Goal: Communication & Community: Share content

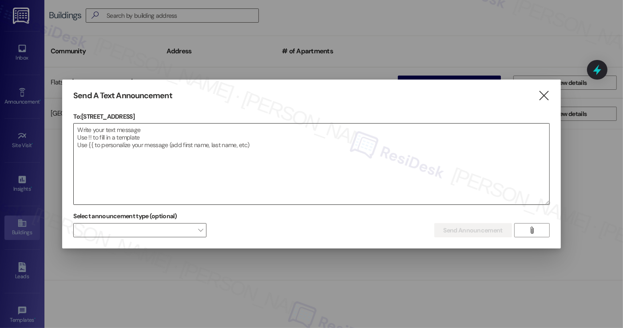
click at [174, 139] on textarea at bounding box center [311, 163] width 475 height 81
click at [544, 94] on icon "" at bounding box center [543, 95] width 12 height 9
click at [17, 52] on icon at bounding box center [22, 48] width 10 height 10
click at [20, 53] on div "Inbox" at bounding box center [22, 57] width 44 height 9
click at [20, 50] on icon at bounding box center [22, 48] width 10 height 10
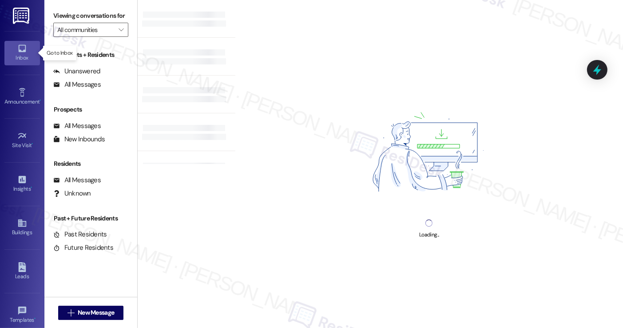
click at [25, 53] on div "Inbox" at bounding box center [22, 57] width 44 height 9
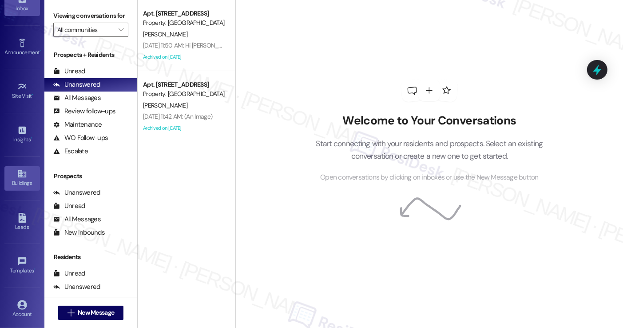
scroll to position [49, 0]
click at [14, 177] on link "Buildings" at bounding box center [22, 178] width 36 height 24
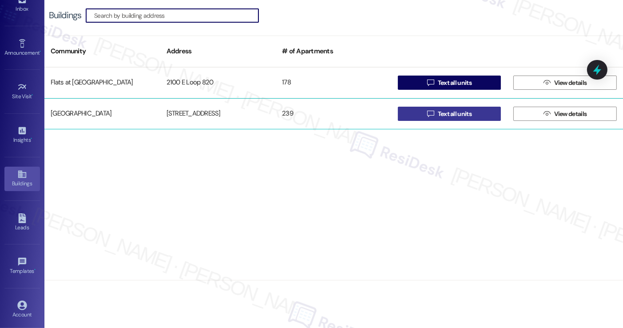
click at [470, 111] on span "Text all units" at bounding box center [455, 113] width 34 height 9
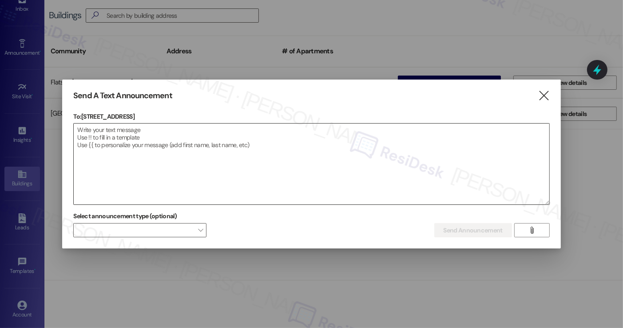
click at [255, 152] on textarea at bounding box center [311, 163] width 475 height 81
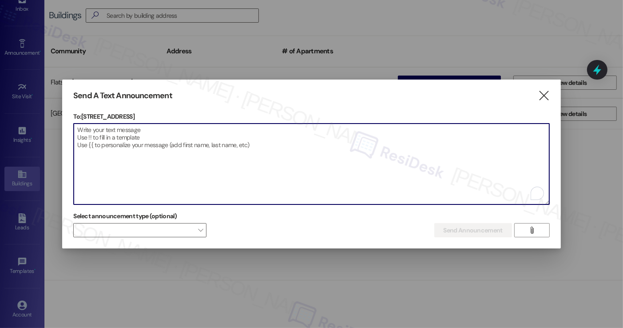
paste textarea "Attention Residents: Please remove all non-patio furniture and unauthorized ite…"
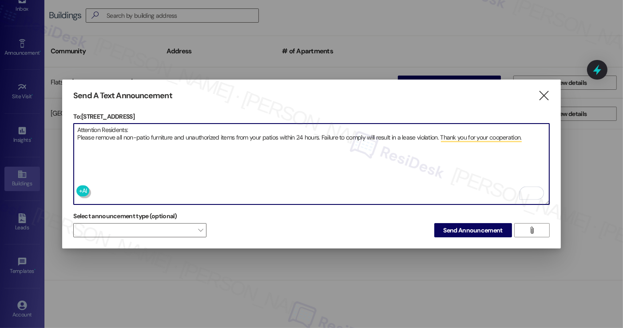
click at [312, 145] on textarea "Attention Residents: Please remove all non-patio furniture and unauthorized ite…" at bounding box center [311, 163] width 475 height 81
drag, startPoint x: 137, startPoint y: 134, endPoint x: 132, endPoint y: 133, distance: 4.5
click at [132, 133] on textarea "Attention Residents: Please remove all non-patio furniture and unauthorized ite…" at bounding box center [311, 163] width 475 height 81
click at [389, 153] on textarea "Attention Residents: Please remove all non-patio furniture and unauthorized ite…" at bounding box center [311, 163] width 475 height 81
type textarea "Attention Residents: Please remove all non-patio furniture and unauthorized ite…"
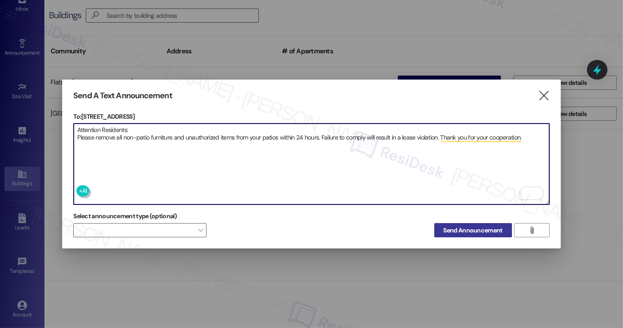
click at [474, 225] on span "Send Announcement" at bounding box center [472, 229] width 59 height 9
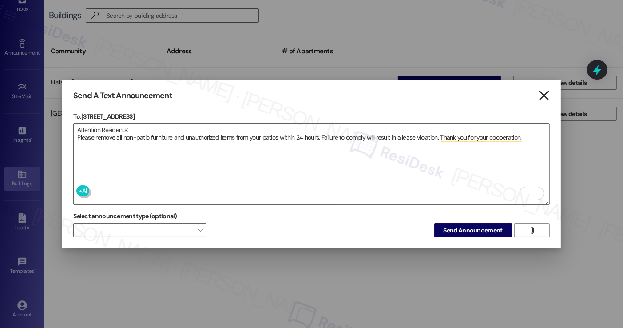
click at [543, 91] on icon "" at bounding box center [543, 95] width 12 height 9
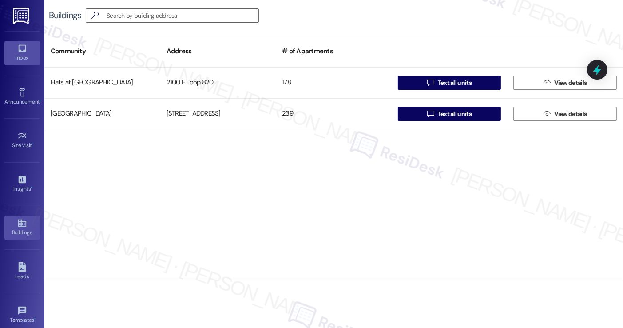
click at [20, 47] on icon at bounding box center [22, 48] width 10 height 10
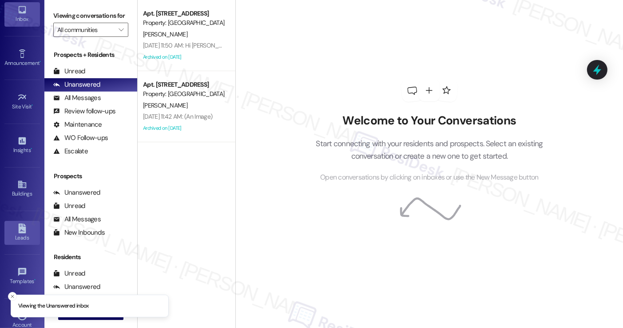
scroll to position [89, 0]
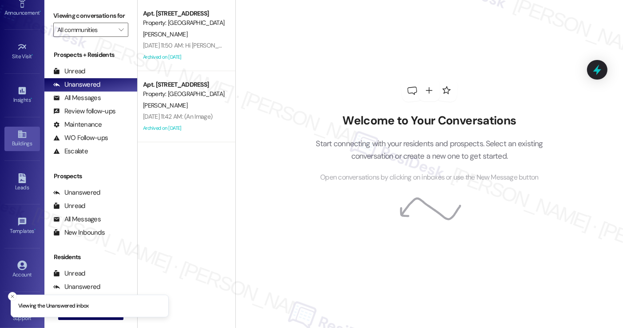
click at [29, 143] on div "Buildings" at bounding box center [22, 143] width 44 height 9
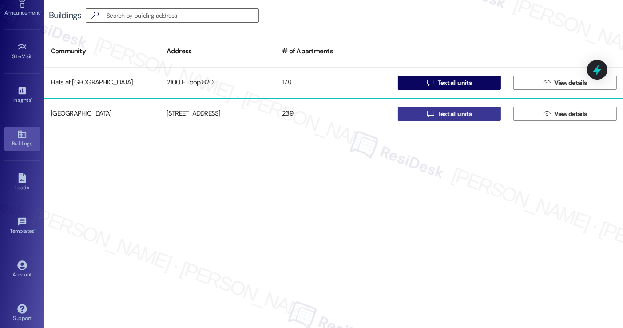
click at [433, 108] on span " Text all units" at bounding box center [449, 113] width 48 height 13
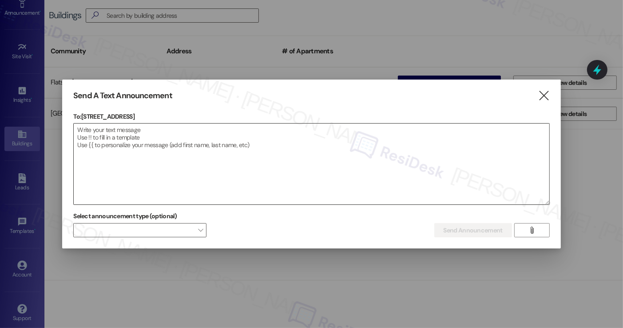
click at [147, 142] on textarea at bounding box center [311, 163] width 475 height 81
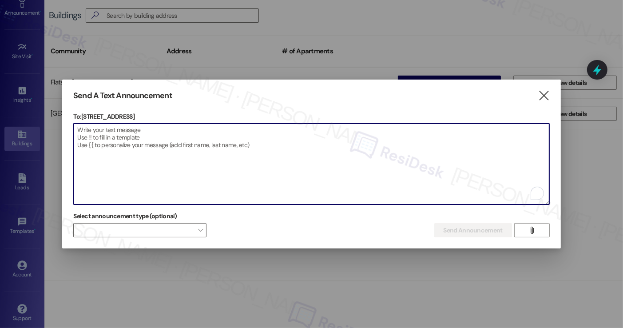
paste textarea "Hi everyone, We’re aware that the hot water is currently out. Our maintenance t…"
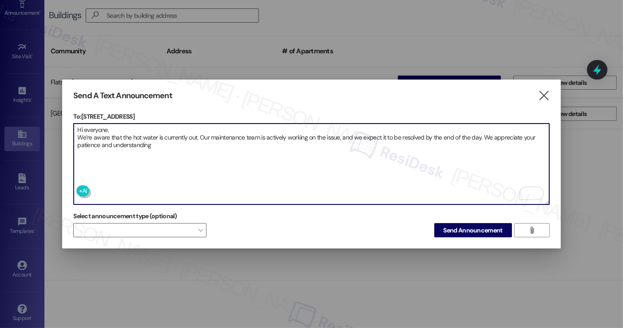
click at [158, 142] on textarea "Hi everyone, We’re aware that the hot water is currently out. Our maintenance t…" at bounding box center [311, 163] width 475 height 81
click at [197, 149] on textarea "Hi everyone, We’re aware that the hot water is currently out. Our maintenance t…" at bounding box center [311, 163] width 475 height 81
type textarea "Hi everyone, We’re aware that the hot water is currently out. Our maintenance t…"
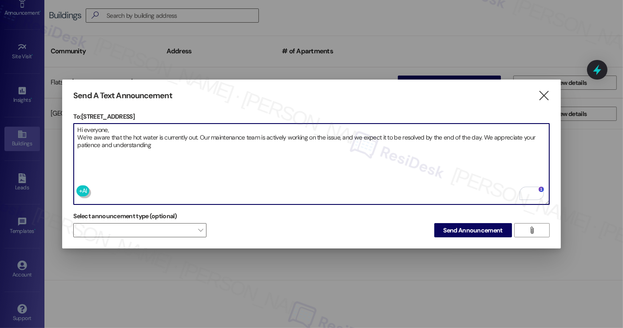
click at [197, 143] on textarea "Hi everyone, We’re aware that the hot water is currently out. Our maintenance t…" at bounding box center [311, 163] width 475 height 81
click at [340, 156] on textarea "Hi everyone, We’re aware that the hot water is currently out. Our maintenance t…" at bounding box center [311, 163] width 475 height 81
click at [467, 229] on span "Send Announcement" at bounding box center [472, 229] width 59 height 9
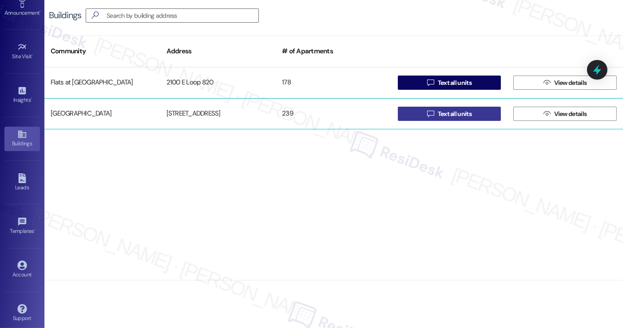
click at [478, 112] on button " Text all units" at bounding box center [449, 114] width 103 height 14
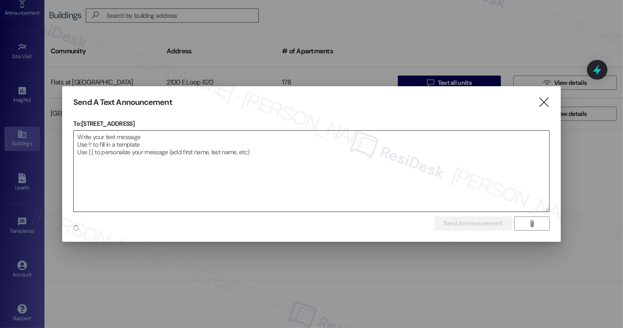
click at [188, 159] on textarea at bounding box center [311, 170] width 475 height 81
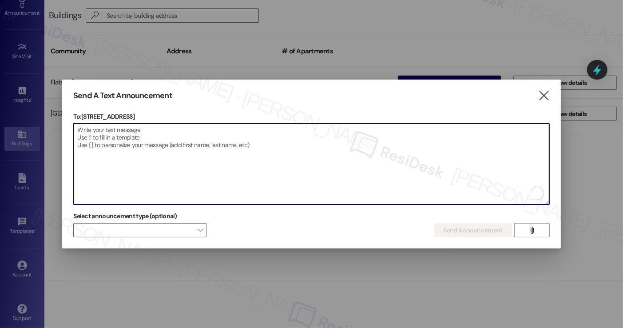
paste textarea "Attention Residents: Please remove all non-patio furniture and unauthorized ite…"
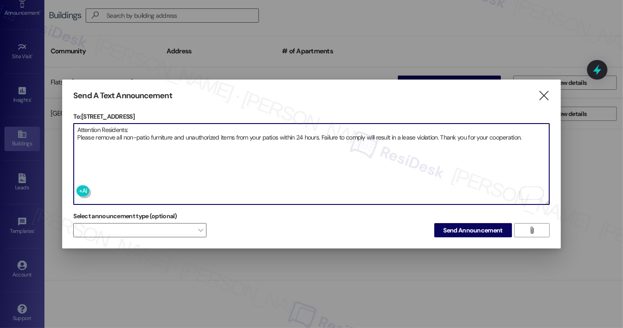
click at [146, 132] on textarea "Attention Residents: Please remove all non-patio furniture and unauthorized ite…" at bounding box center [311, 163] width 475 height 81
drag, startPoint x: 160, startPoint y: 126, endPoint x: 70, endPoint y: 126, distance: 89.6
click at [70, 126] on div "Send A Text Announcement  To: [STREET_ADDRESS]  Drop image file here Attentio…" at bounding box center [311, 163] width 498 height 169
click at [136, 132] on textarea "Attention residents: Please remove all non-patio furniture and unauthorized ite…" at bounding box center [311, 163] width 475 height 81
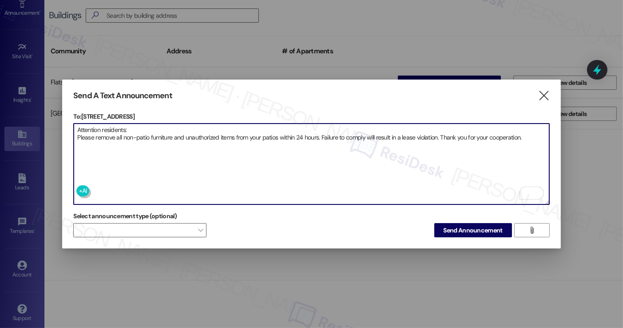
click at [136, 132] on textarea "Attention residents: Please remove all non-patio furniture and unauthorized ite…" at bounding box center [311, 163] width 475 height 81
click at [280, 134] on textarea "Attention residents: Please remove all non-patio furniture and unauthorized ite…" at bounding box center [311, 163] width 475 height 81
click at [324, 137] on textarea "Attention residents: Please remove all non-patio furniture and unauthorized ite…" at bounding box center [311, 163] width 475 height 81
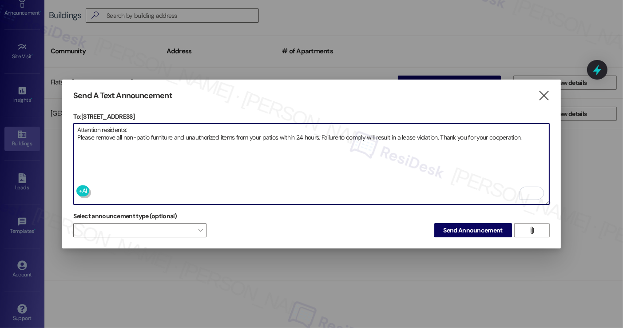
click at [379, 135] on textarea "Attention residents: Please remove all non-patio furniture and unauthorized ite…" at bounding box center [311, 163] width 475 height 81
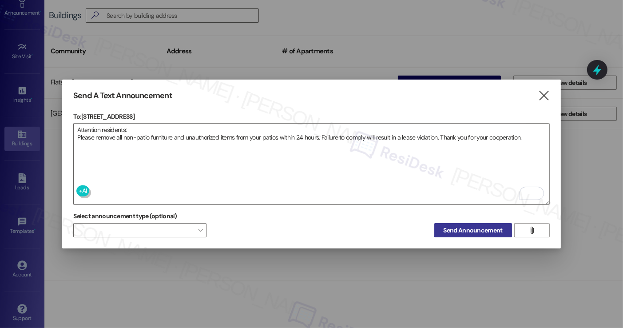
click at [470, 229] on span "Send Announcement" at bounding box center [472, 229] width 59 height 9
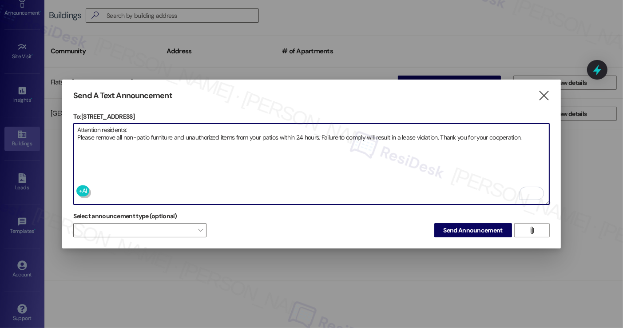
click at [117, 126] on textarea "Attention residents: Please remove all non-patio furniture and unauthorized ite…" at bounding box center [311, 163] width 475 height 81
click at [137, 123] on textarea "Attention residents: Please remove all non-patio furniture and unauthorized ite…" at bounding box center [311, 163] width 475 height 81
drag, startPoint x: 146, startPoint y: 125, endPoint x: 105, endPoint y: 126, distance: 40.9
click at [105, 126] on textarea "Attention residents: Please remove all non-patio furniture and unauthorized ite…" at bounding box center [311, 163] width 475 height 81
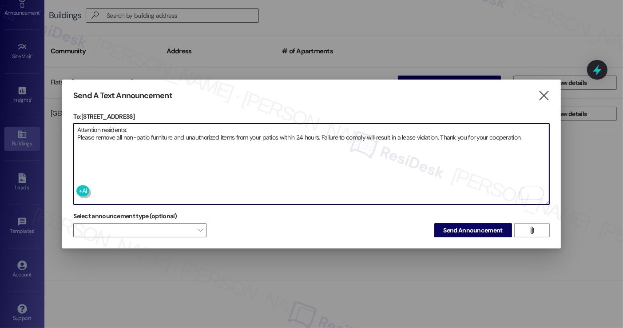
click at [149, 130] on textarea "Attention residents: Please remove all non-patio furniture and unauthorized ite…" at bounding box center [311, 163] width 475 height 81
drag, startPoint x: 142, startPoint y: 126, endPoint x: 60, endPoint y: 127, distance: 82.1
click at [60, 127] on div "Send A Text Announcement  To: [STREET_ADDRESS]  Drop image file here Attentio…" at bounding box center [311, 164] width 623 height 328
click at [122, 127] on textarea "Hi {{first_name}} Please remove all non-patio furniture and unauthorized items …" at bounding box center [311, 163] width 475 height 81
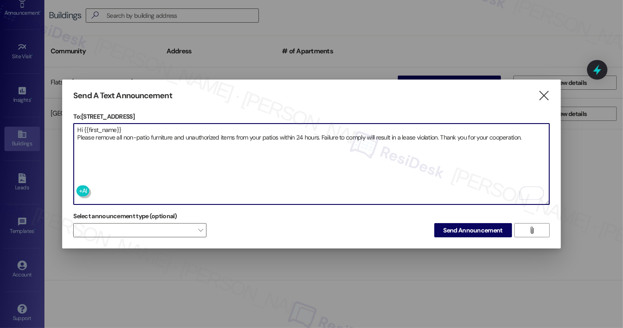
click at [122, 127] on textarea "Hi {{first_name}} Please remove all non-patio furniture and unauthorized items …" at bounding box center [311, 163] width 475 height 81
click at [138, 132] on textarea "Hi {{first_name}} Please remove all non-patio furniture and unauthorized items …" at bounding box center [311, 163] width 475 height 81
drag, startPoint x: 137, startPoint y: 125, endPoint x: 77, endPoint y: 125, distance: 60.4
click at [77, 125] on textarea "Hi {{first_name}} Please remove all non-patio furniture and unauthorized items …" at bounding box center [311, 163] width 475 height 81
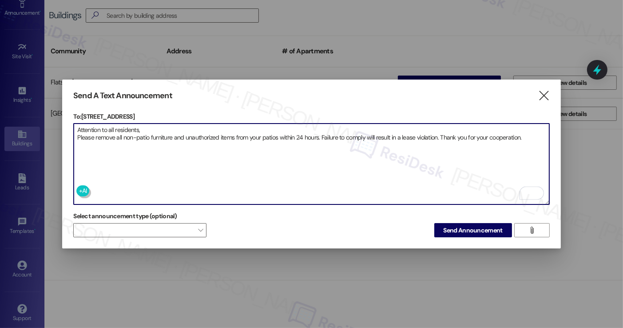
click at [151, 124] on textarea "Attention to all residents, Please remove all non-patio furniture and unauthori…" at bounding box center [311, 163] width 475 height 81
click at [113, 128] on textarea "Attention to all residents, Please remove all non-patio furniture and unauthori…" at bounding box center [311, 163] width 475 height 81
drag, startPoint x: 116, startPoint y: 127, endPoint x: 105, endPoint y: 127, distance: 11.1
click at [105, 127] on textarea "Attention to all residents, Please remove all non-patio furniture and unauthori…" at bounding box center [311, 163] width 475 height 81
click at [141, 132] on textarea "Attention residents, Please remove all non-patio furniture and unauthorized ite…" at bounding box center [311, 163] width 475 height 81
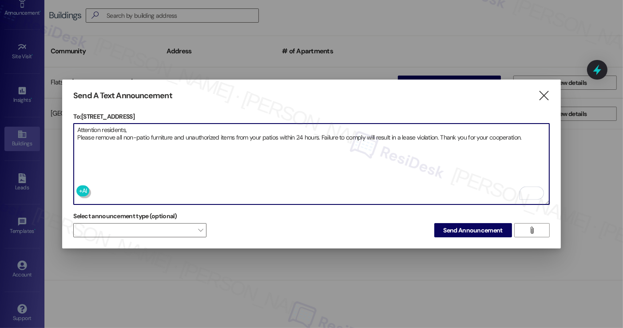
click at [250, 136] on textarea "Attention residents, Please remove all non-patio furniture and unauthorized ite…" at bounding box center [311, 163] width 475 height 81
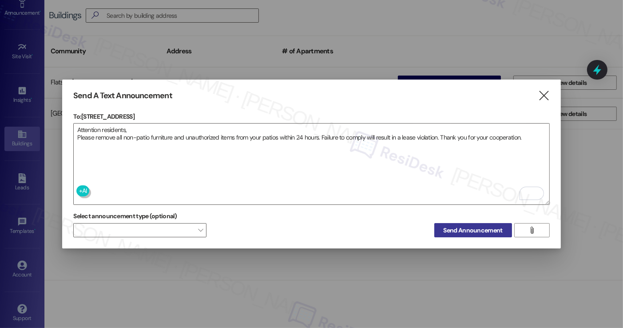
click at [460, 226] on span "Send Announcement" at bounding box center [472, 229] width 59 height 9
click at [316, 131] on textarea "Attention residents, Please remove all non-patio furniture and unauthorized ite…" at bounding box center [311, 163] width 475 height 81
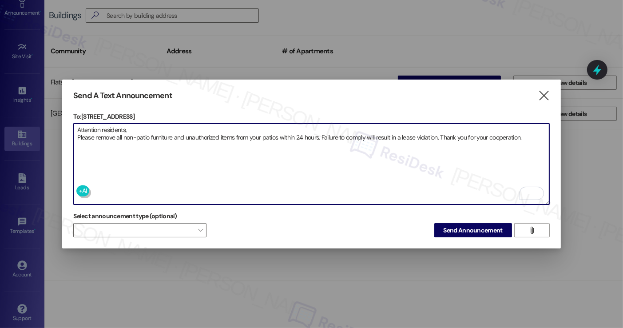
click at [316, 130] on textarea "Attention residents, Please remove all non-patio furniture and unauthorized ite…" at bounding box center [311, 163] width 475 height 81
click at [315, 130] on textarea "Attention residents, Please remove all non-patio furniture and unauthorized ite…" at bounding box center [311, 163] width 475 height 81
click at [138, 124] on textarea "Hi {{first_name}} Please remove all non-patio furniture and unauthorized items …" at bounding box center [311, 163] width 475 height 81
type textarea "Hi {{first_name}}, Please remove all non-patio furniture and unauthorized items…"
